Goal: Transaction & Acquisition: Book appointment/travel/reservation

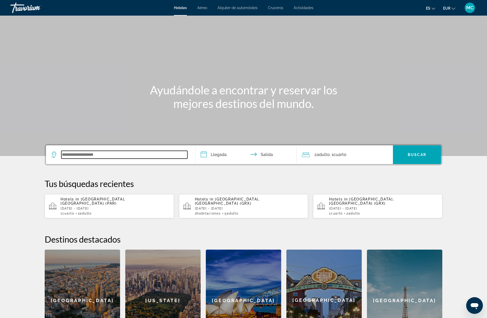
click at [81, 158] on input "Search widget" at bounding box center [124, 155] width 126 height 8
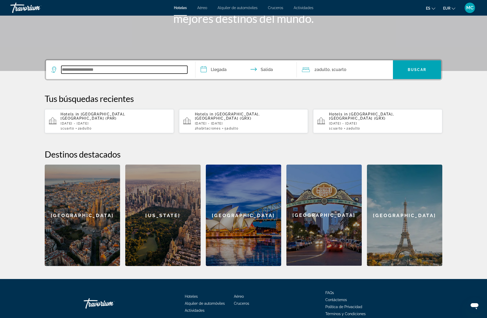
scroll to position [106, 0]
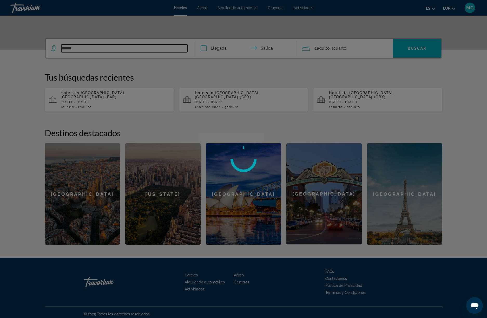
type input "******"
click at [82, 50] on div at bounding box center [243, 159] width 487 height 318
click at [75, 52] on div at bounding box center [243, 159] width 487 height 318
click at [204, 50] on div at bounding box center [243, 159] width 487 height 318
